Goal: Obtain resource: Obtain resource

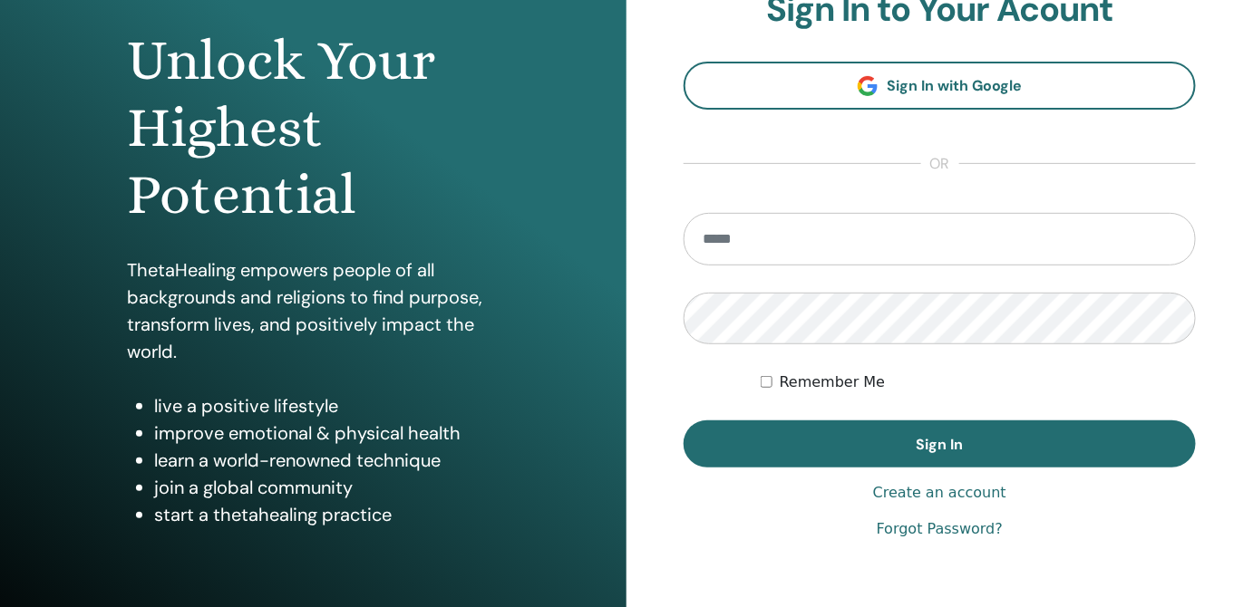
scroll to position [247, 0]
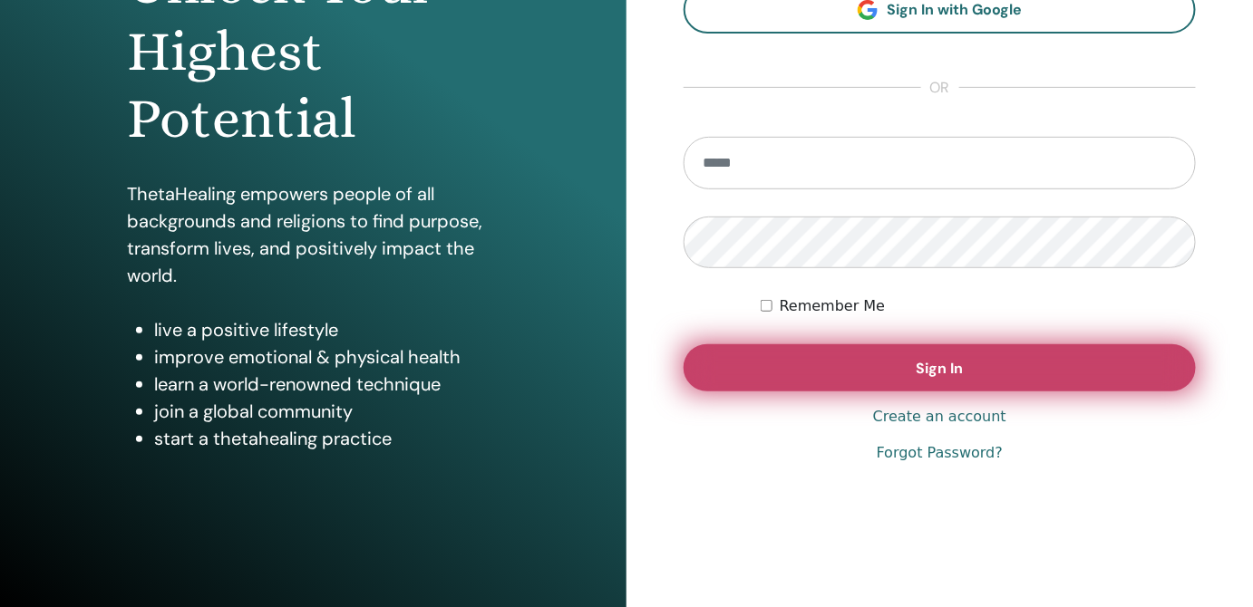
type input "**********"
click at [907, 363] on button "Sign In" at bounding box center [939, 367] width 512 height 47
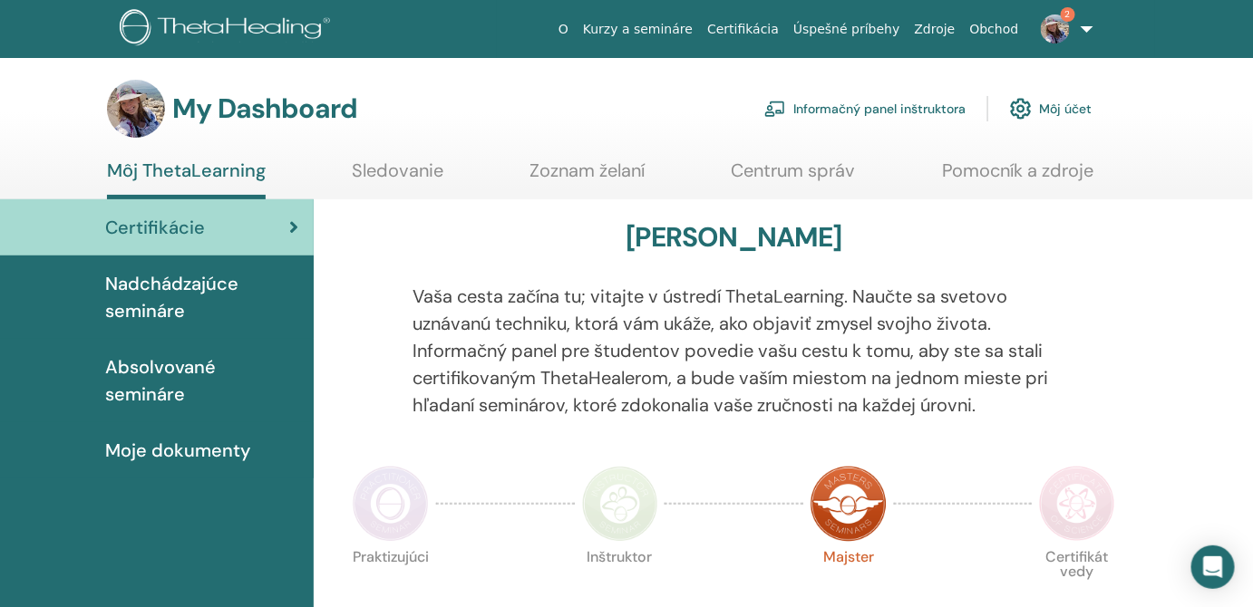
click at [934, 129] on link "Informačný panel inštruktora" at bounding box center [864, 109] width 201 height 40
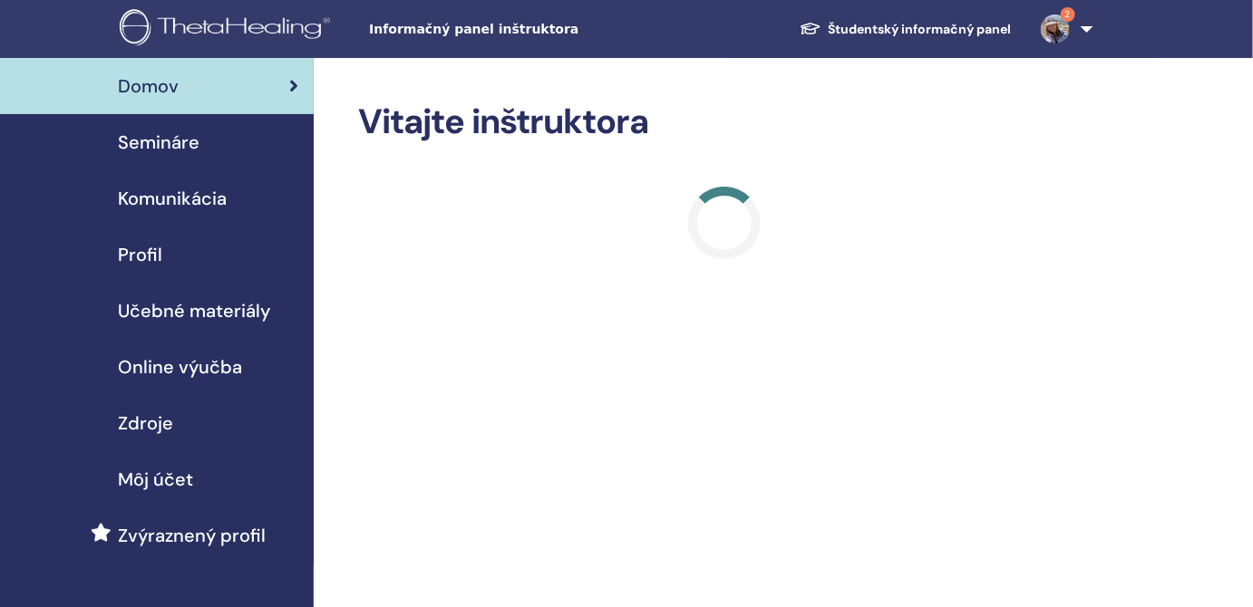
click at [207, 316] on span "Učebné materiály" at bounding box center [194, 310] width 152 height 27
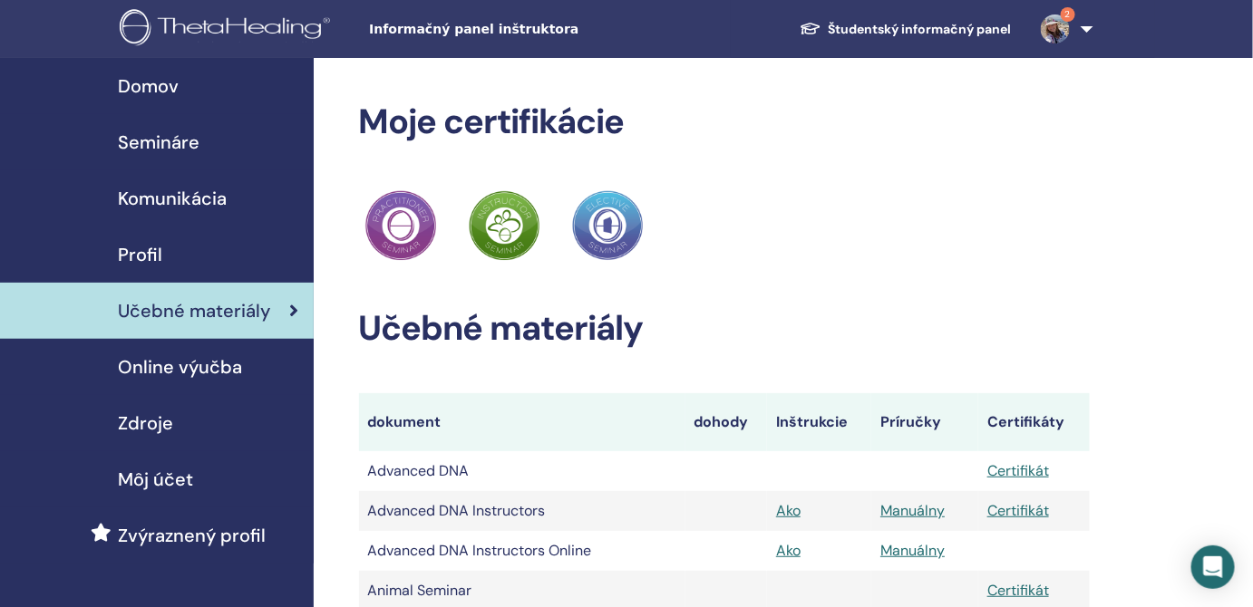
click at [168, 415] on span "Zdroje" at bounding box center [145, 423] width 55 height 27
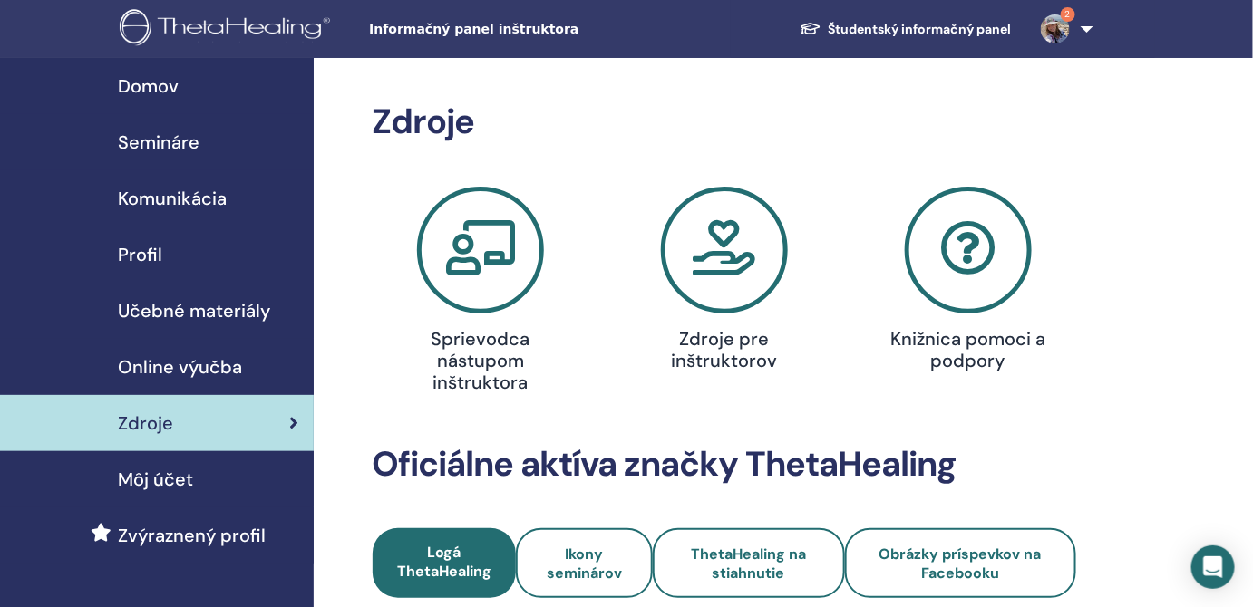
scroll to position [329, 0]
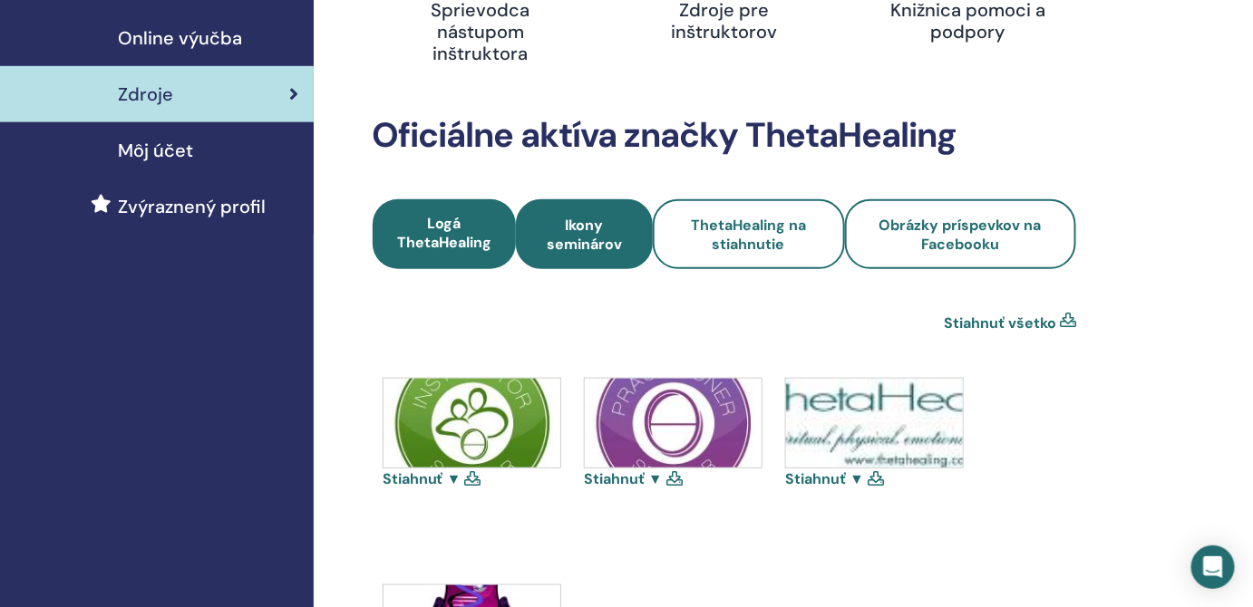
click at [628, 259] on link "Ikony seminárov" at bounding box center [584, 234] width 137 height 70
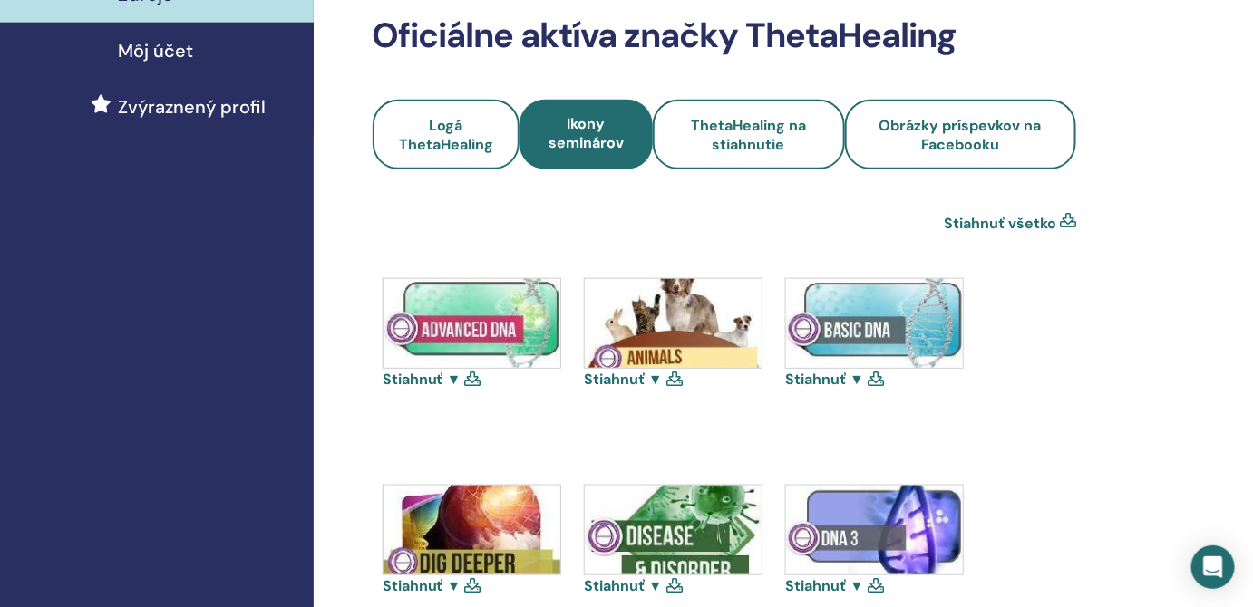
scroll to position [494, 0]
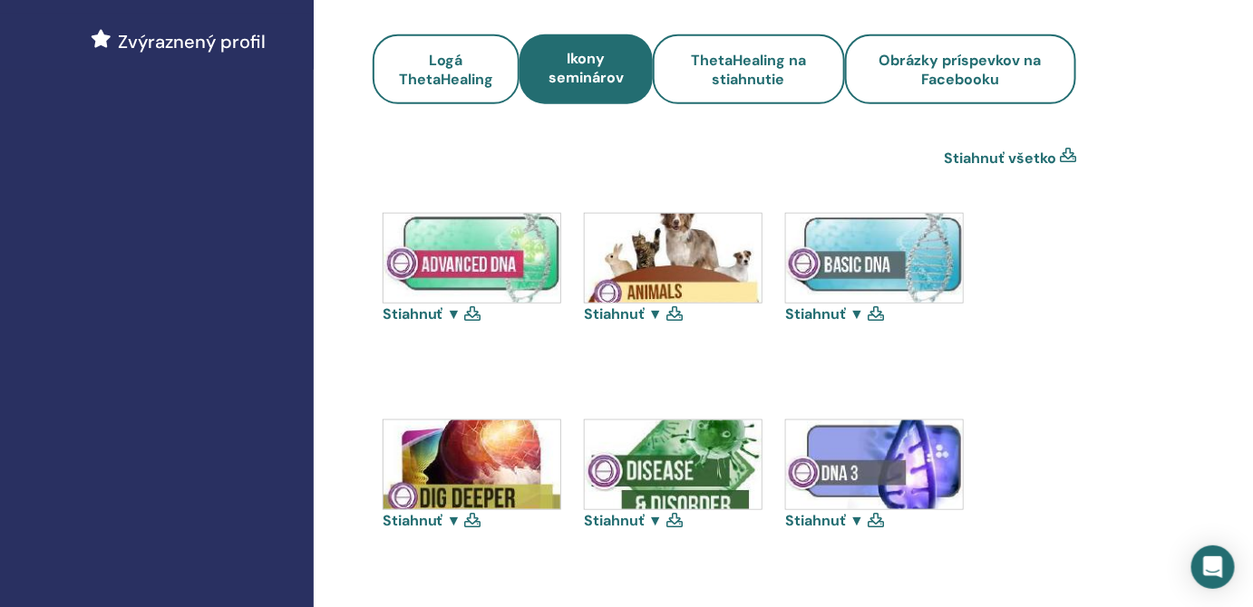
click at [876, 317] on icon at bounding box center [875, 313] width 16 height 15
click at [851, 308] on link "Stiahnuť ▼" at bounding box center [824, 314] width 79 height 19
